Goal: Information Seeking & Learning: Learn about a topic

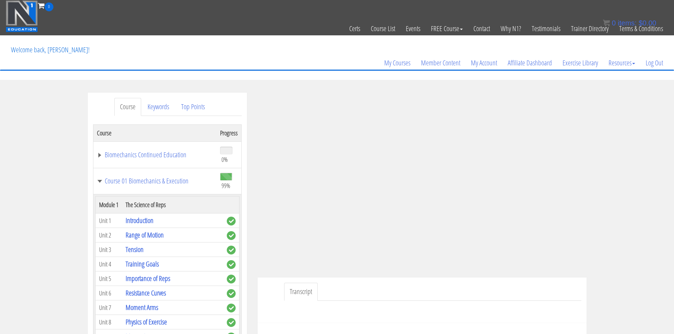
scroll to position [1451, 0]
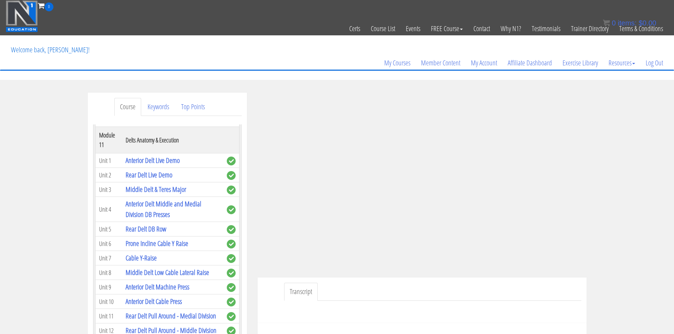
click at [158, 23] on link "Thoracic Pull Around" at bounding box center [149, 18] width 47 height 10
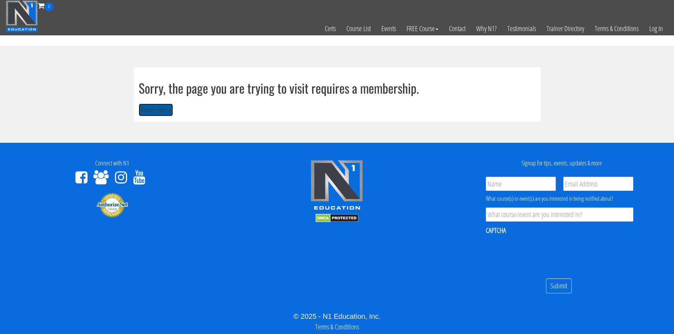
click at [156, 111] on button "Return Home" at bounding box center [156, 110] width 34 height 13
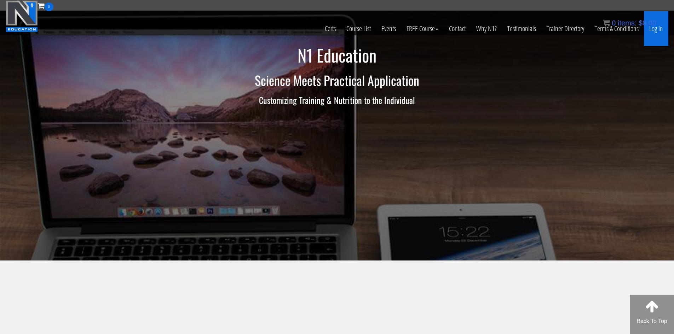
click at [655, 28] on link "Log In" at bounding box center [656, 28] width 24 height 35
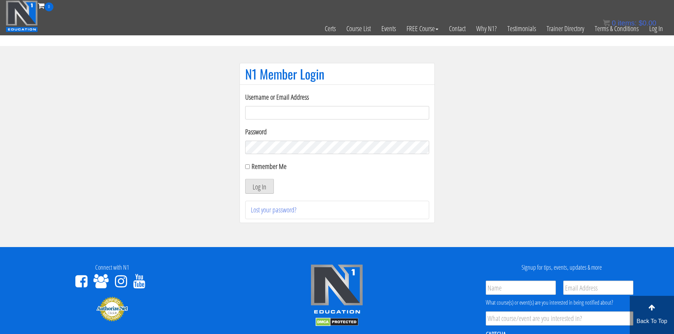
type input "[EMAIL_ADDRESS][DOMAIN_NAME]"
click at [255, 187] on button "Log In" at bounding box center [259, 186] width 29 height 15
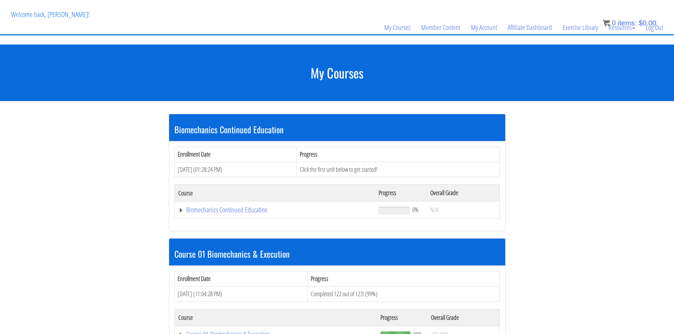
scroll to position [177, 0]
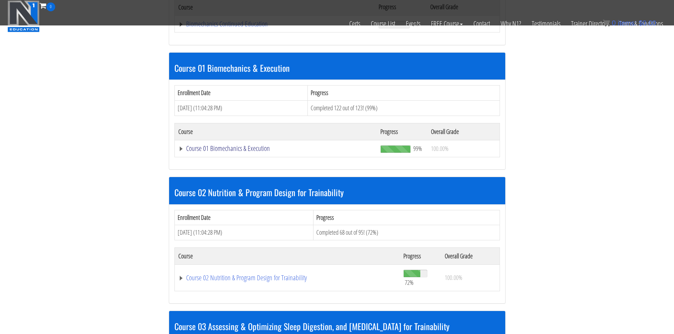
click at [225, 28] on link "Course 01 Biomechanics & Execution" at bounding box center [275, 24] width 194 height 7
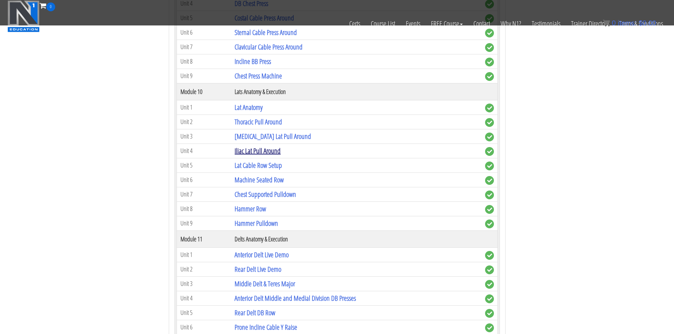
scroll to position [1309, 0]
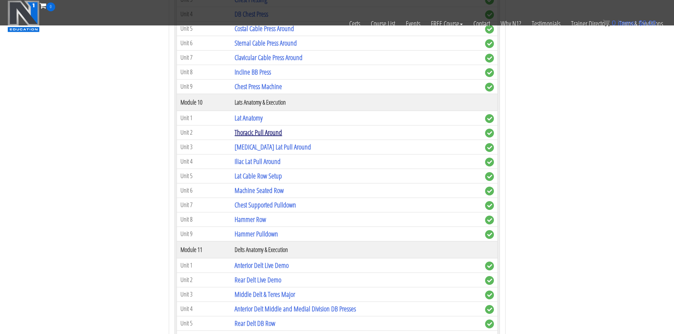
click at [251, 133] on link "Thoracic Pull Around" at bounding box center [258, 133] width 47 height 10
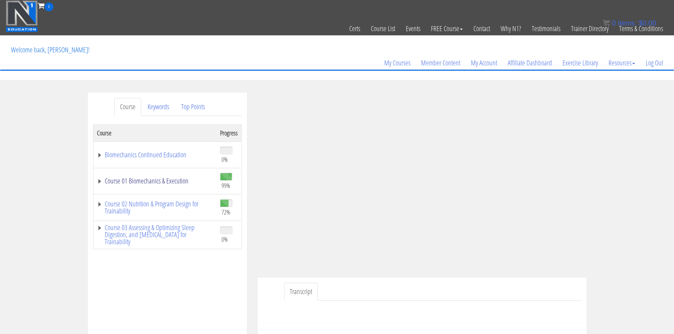
click at [148, 183] on link "Course 01 Biomechanics & Execution" at bounding box center [155, 181] width 116 height 7
